Goal: Transaction & Acquisition: Purchase product/service

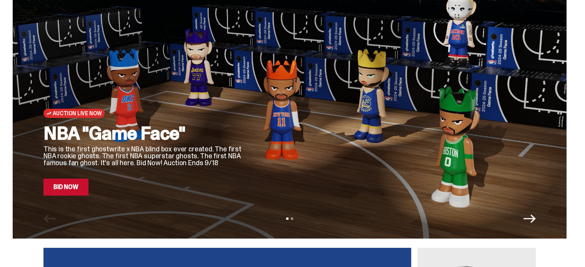
scroll to position [38, 0]
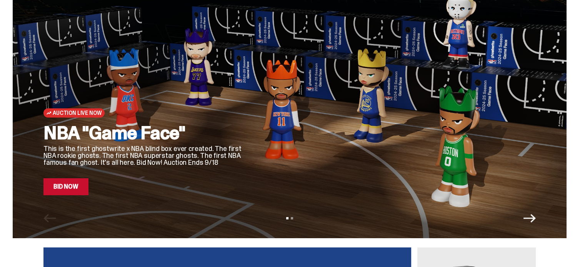
click at [531, 221] on icon "Next" at bounding box center [529, 218] width 12 height 12
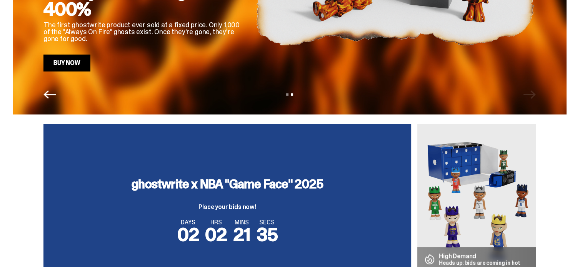
scroll to position [238, 0]
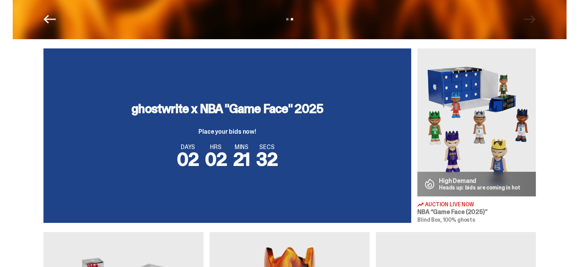
click at [467, 117] on img at bounding box center [476, 122] width 118 height 148
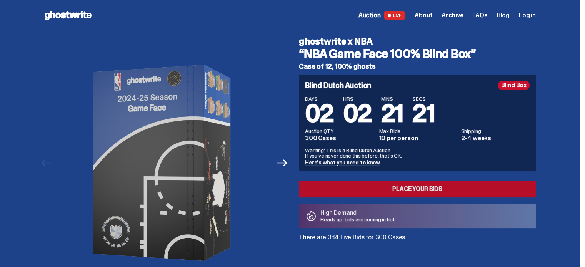
click at [320, 192] on link "Place your Bids" at bounding box center [417, 189] width 237 height 17
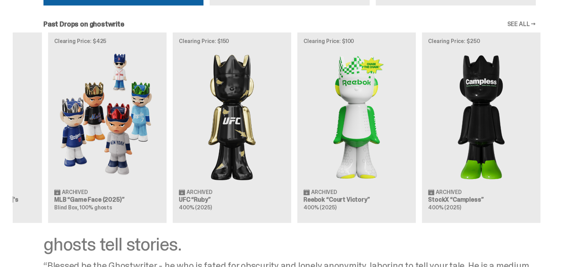
scroll to position [0, 249]
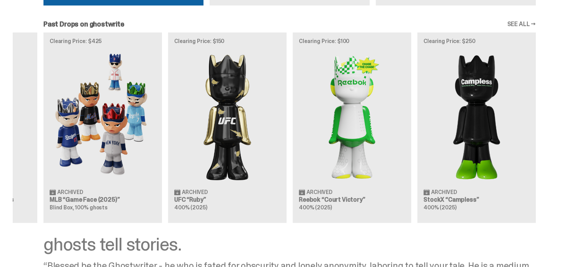
click at [256, 94] on div "Clearing Price: $356 Archived ghostwrite “Two” 400% (2025) Clearing Price: $151…" at bounding box center [290, 127] width 554 height 191
click at [356, 123] on div "Clearing Price: $356 Archived ghostwrite “Two” 400% (2025) Clearing Price: $151…" at bounding box center [290, 127] width 554 height 191
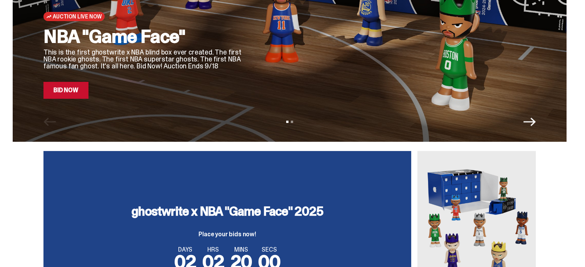
scroll to position [102, 0]
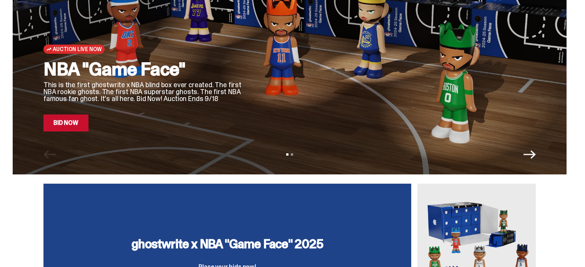
click at [533, 157] on icon "Next" at bounding box center [529, 154] width 12 height 12
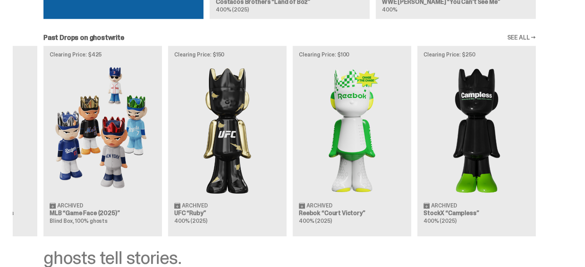
scroll to position [0, 33]
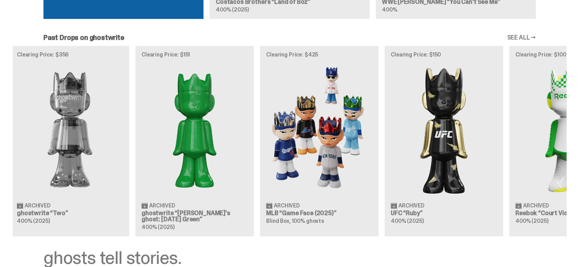
click at [497, 135] on div "Clearing Price: $356 Archived ghostwrite “Two” 400% (2025) Clearing Price: $151…" at bounding box center [290, 141] width 554 height 191
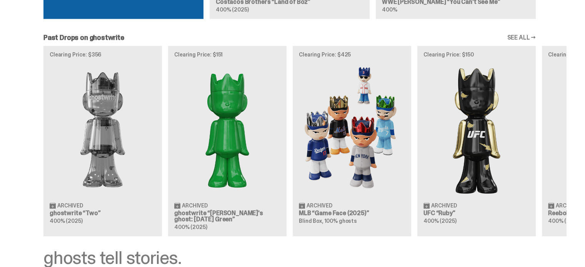
click at [423, 118] on div "Clearing Price: $356 Archived ghostwrite “Two” 400% (2025) Clearing Price: $151…" at bounding box center [290, 141] width 554 height 191
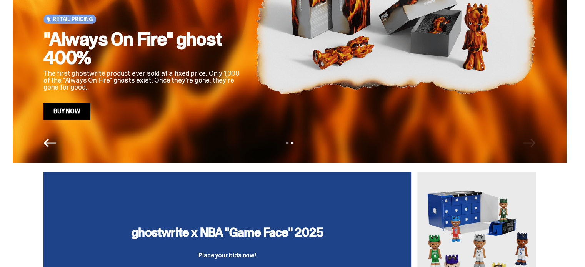
scroll to position [115, 0]
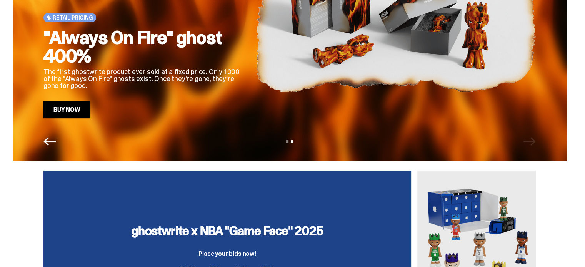
click at [459, 104] on img at bounding box center [396, 13] width 280 height 210
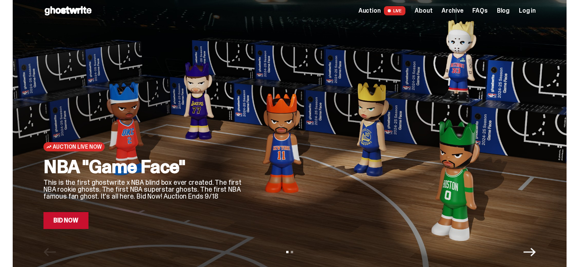
scroll to position [0, 0]
